Goal: Transaction & Acquisition: Download file/media

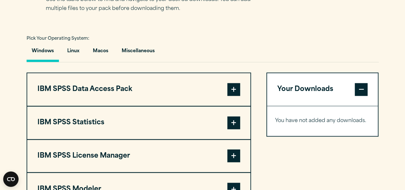
scroll to position [450, 0]
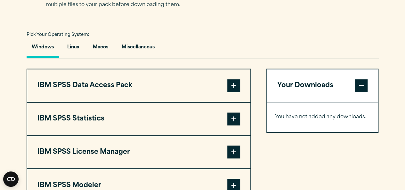
click at [181, 112] on button "IBM SPSS Statistics" at bounding box center [138, 118] width 223 height 33
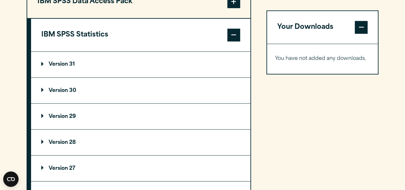
scroll to position [541, 0]
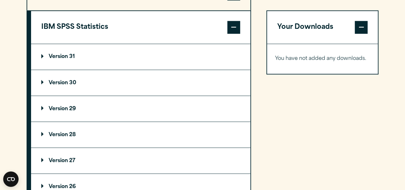
click at [107, 83] on summary "Version 30" at bounding box center [140, 83] width 219 height 26
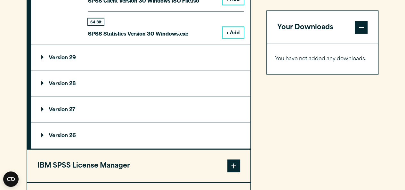
scroll to position [635, 0]
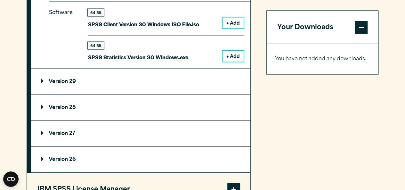
click at [132, 84] on summary "Version 29" at bounding box center [140, 82] width 219 height 26
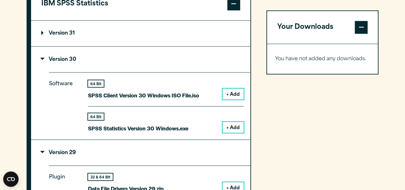
scroll to position [561, 0]
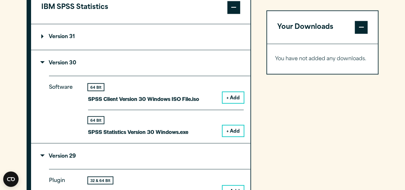
click at [59, 35] on p "Version 31" at bounding box center [58, 36] width 34 height 5
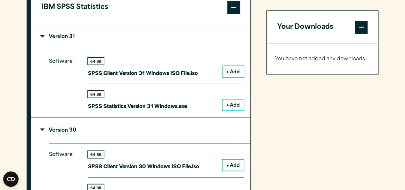
click at [59, 34] on p "Version 31" at bounding box center [58, 36] width 34 height 5
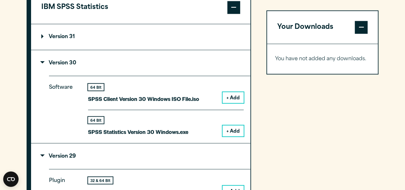
click at [224, 130] on button "+ Add" at bounding box center [232, 130] width 21 height 11
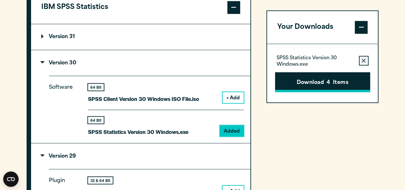
click at [339, 84] on button "Download 4 Items" at bounding box center [322, 82] width 95 height 20
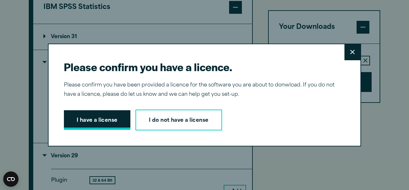
click at [109, 118] on button "I have a license" at bounding box center [97, 120] width 67 height 20
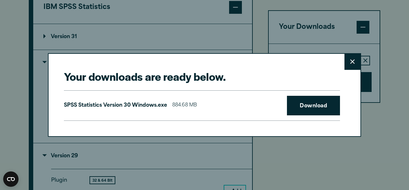
click at [349, 66] on button "Close" at bounding box center [353, 62] width 16 height 16
